Goal: Share content

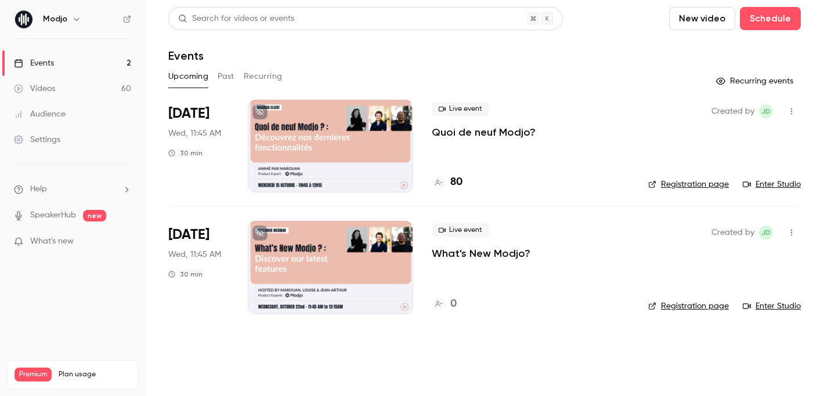
click at [494, 252] on p "What's New Modjo?" at bounding box center [481, 254] width 99 height 14
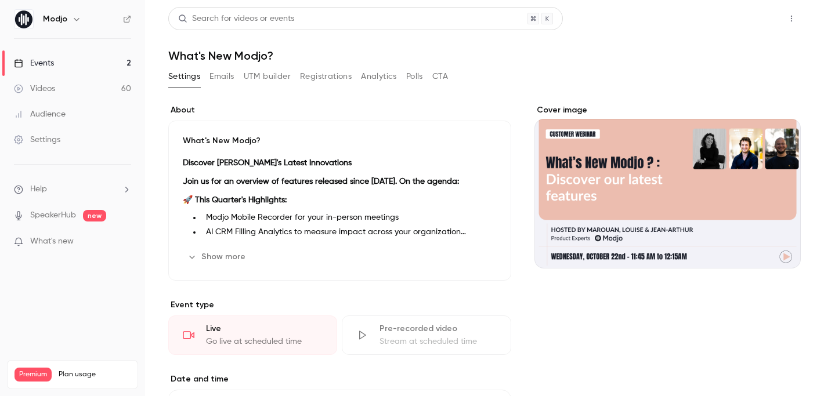
click at [737, 17] on button "Share" at bounding box center [750, 18] width 46 height 23
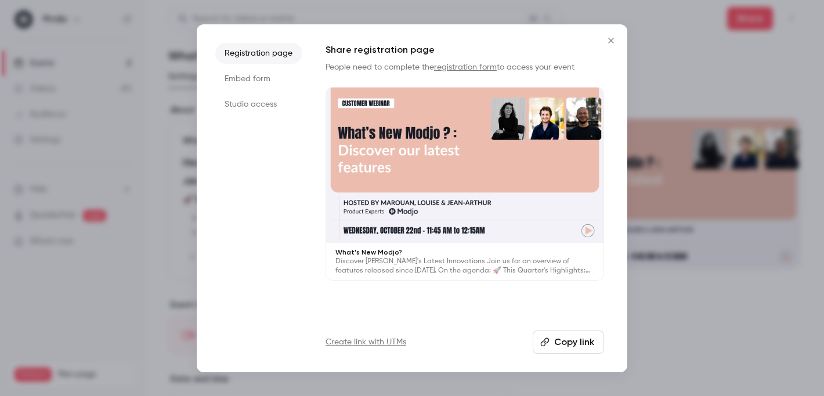
click at [380, 341] on link "Create link with UTMs" at bounding box center [366, 343] width 81 height 12
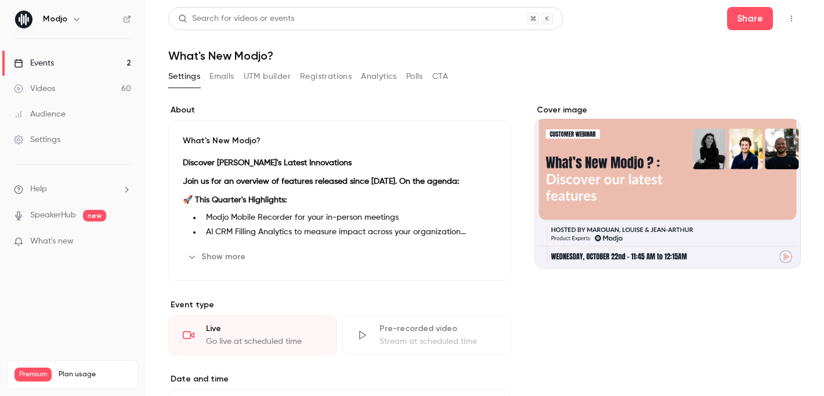
click at [756, 16] on button "Share" at bounding box center [750, 18] width 46 height 23
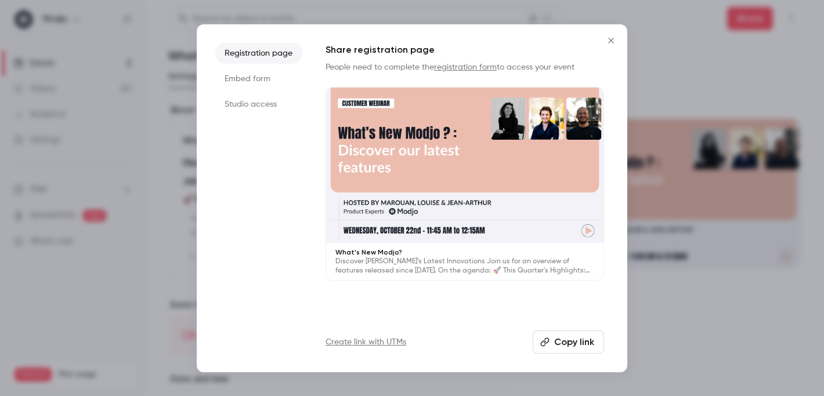
click at [561, 348] on button "Copy link" at bounding box center [568, 342] width 71 height 23
